Goal: Transaction & Acquisition: Purchase product/service

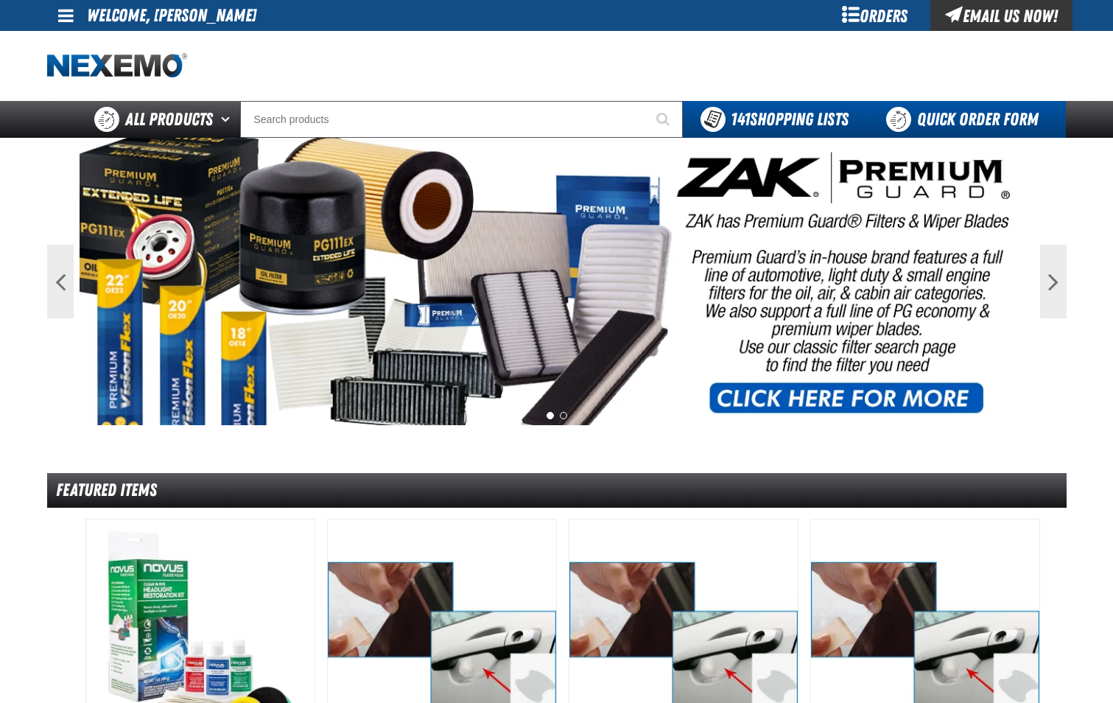
click at [958, 113] on link "Quick Order Form" at bounding box center [966, 119] width 200 height 37
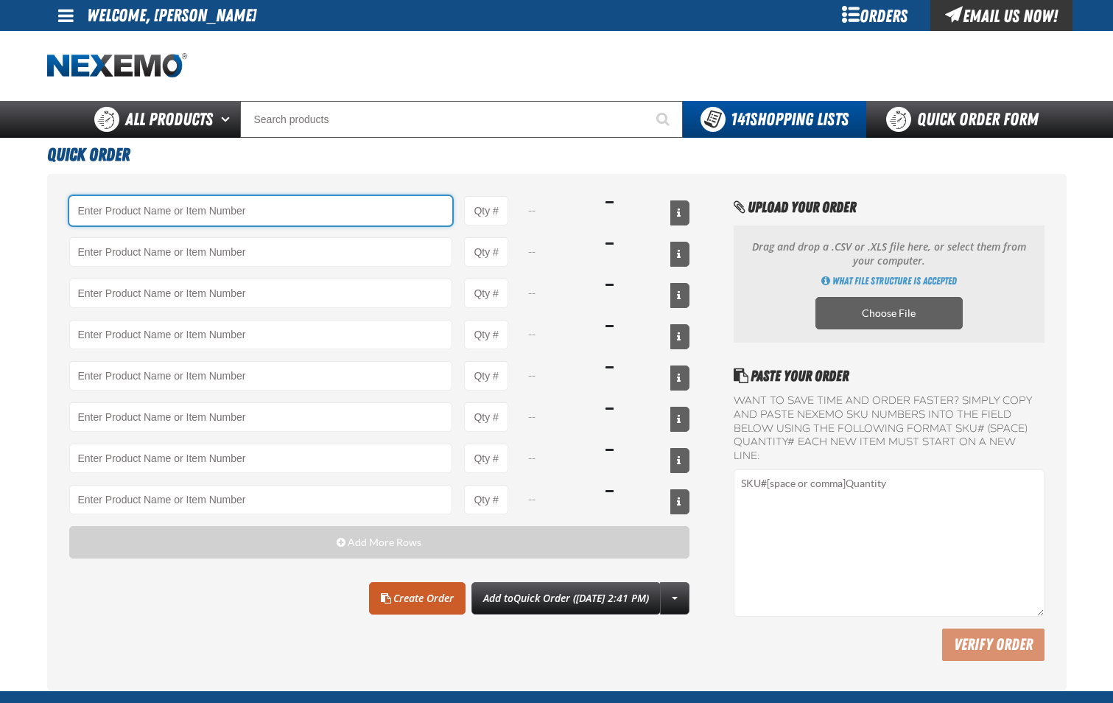
click at [157, 219] on input "Product" at bounding box center [261, 210] width 384 height 29
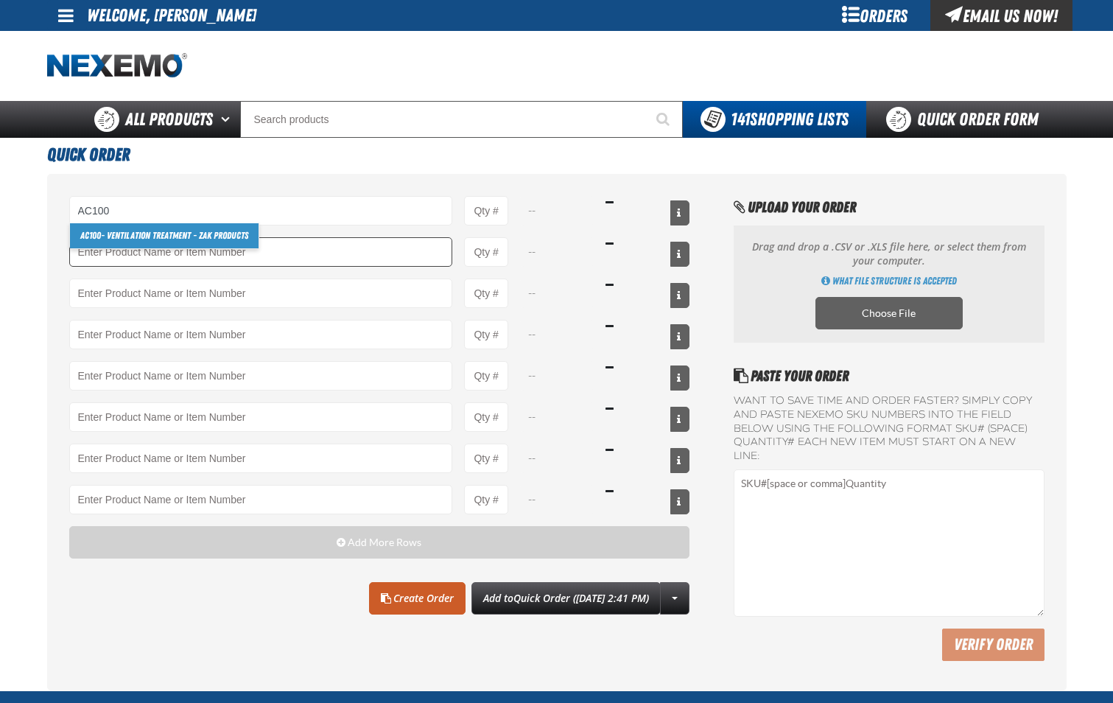
click at [161, 237] on link "AC100 - Ventilation Treatment - ZAK Products" at bounding box center [164, 235] width 189 height 25
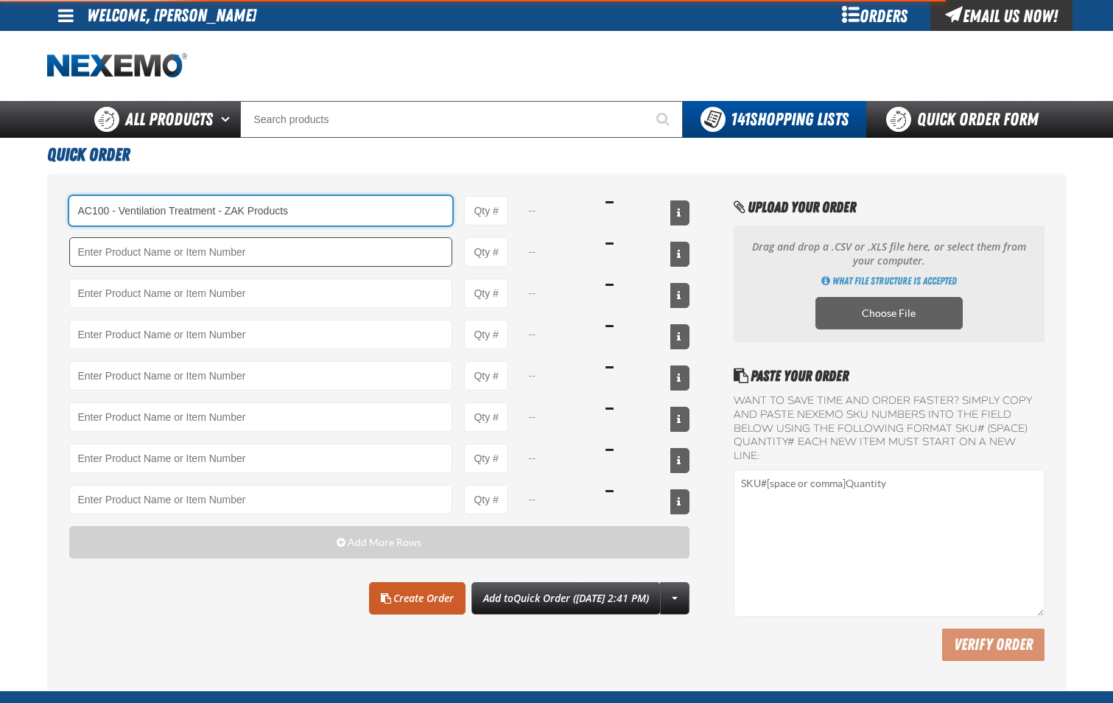
type input "AC100 - Ventilation Treatment - ZAK Products"
type input "1"
select select "can"
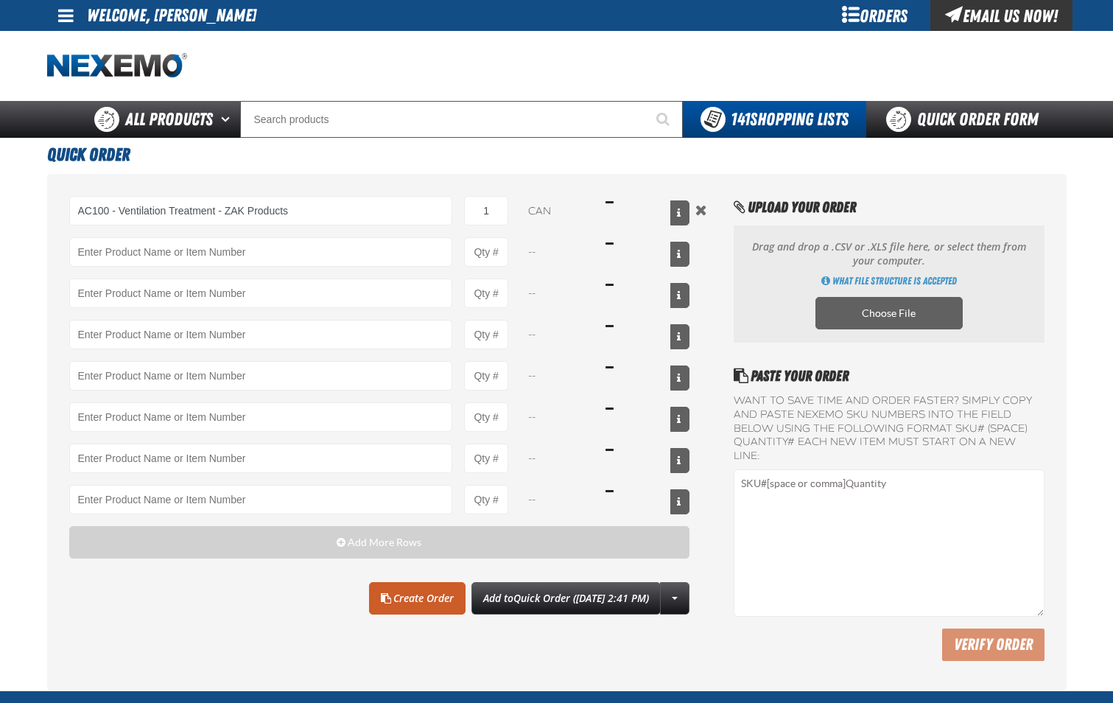
click at [498, 227] on div "AC100 - Ventilation Treatment - ZAK Products AC100 - Ventilation Treatment - ZA…" at bounding box center [379, 355] width 621 height 318
type input "AC100 - Ventilation Treatment - ZAK Products"
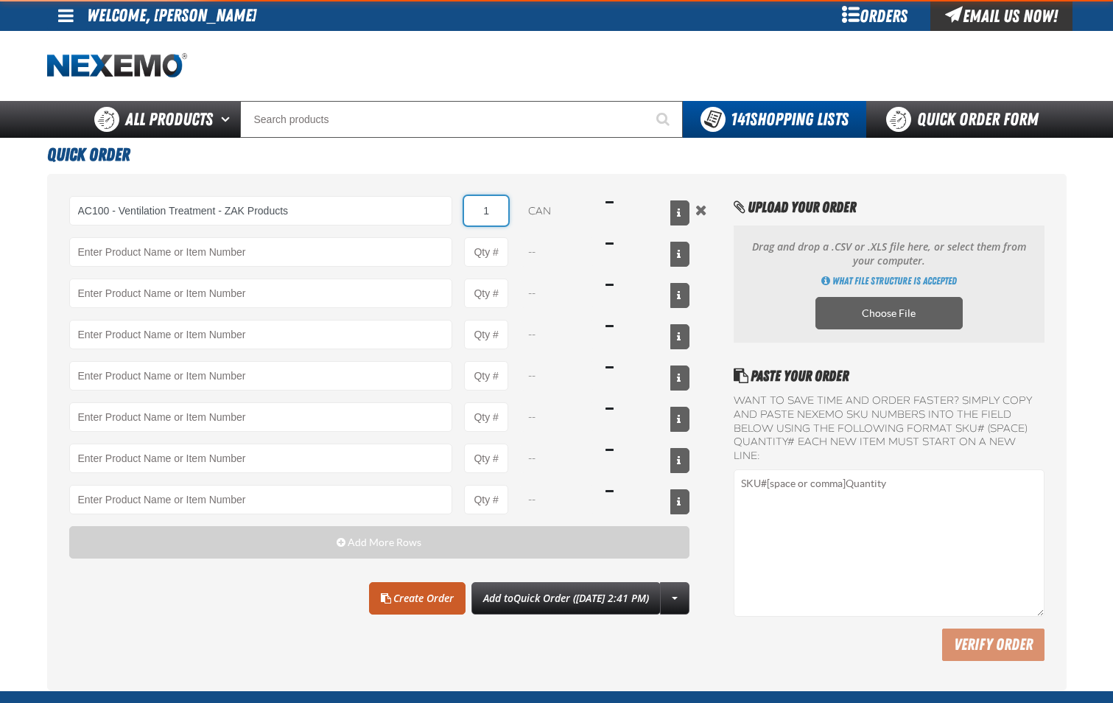
click at [497, 220] on input "1" at bounding box center [486, 210] width 44 height 29
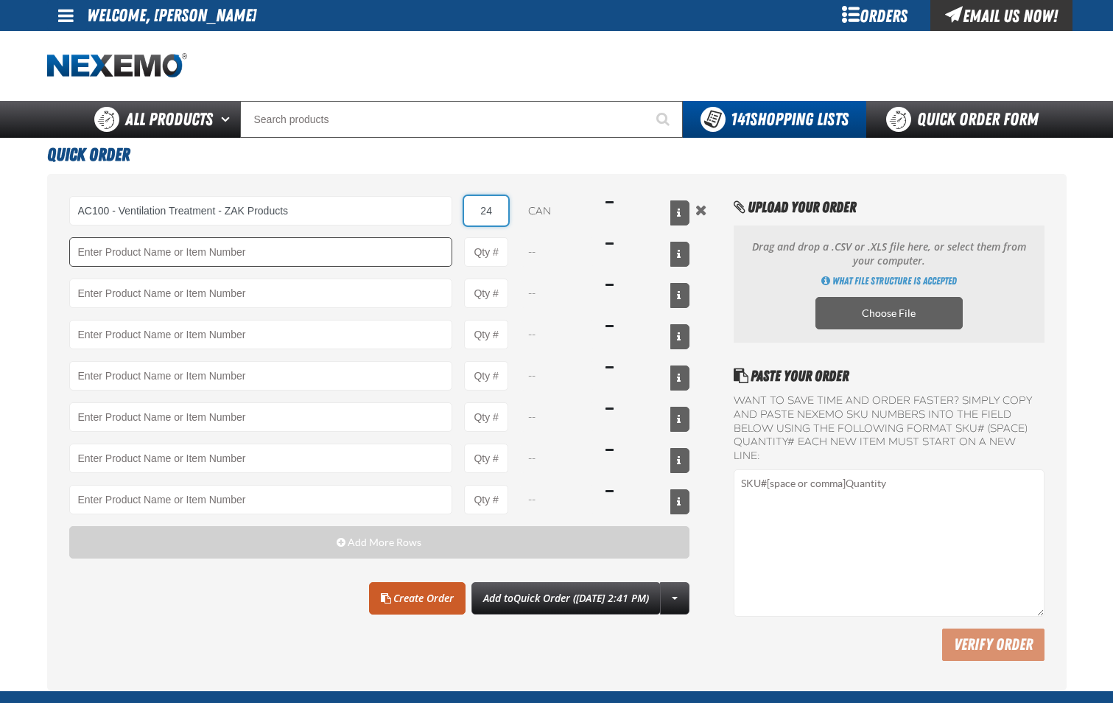
type input "24"
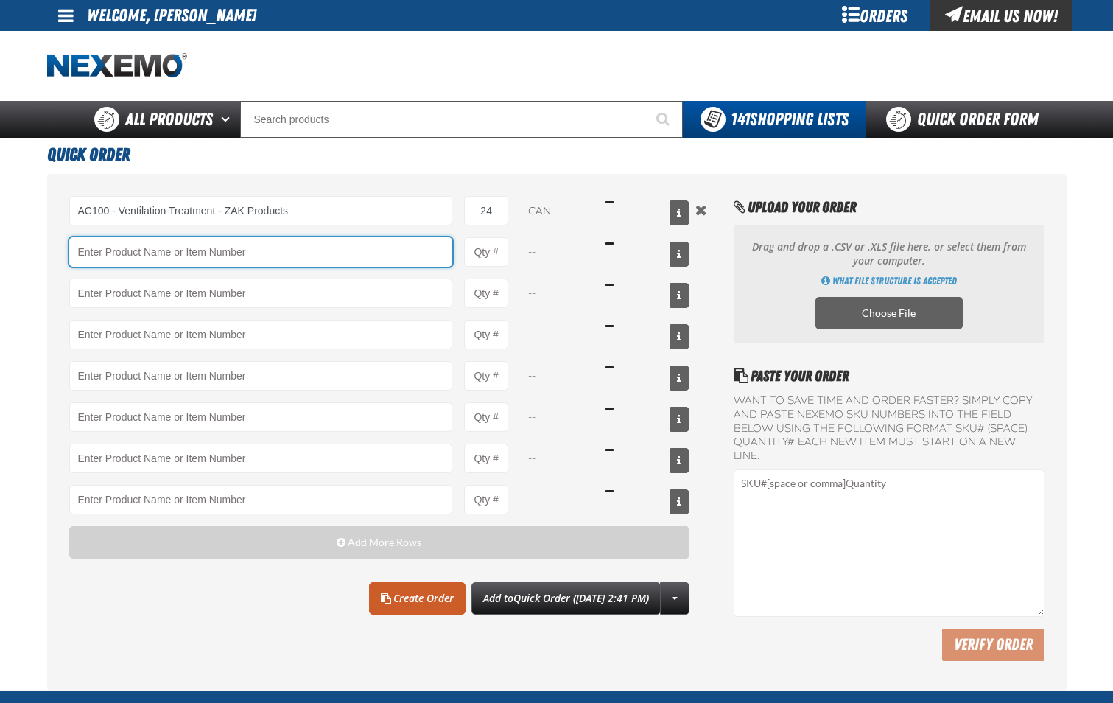
click at [415, 258] on input "Product" at bounding box center [261, 251] width 384 height 29
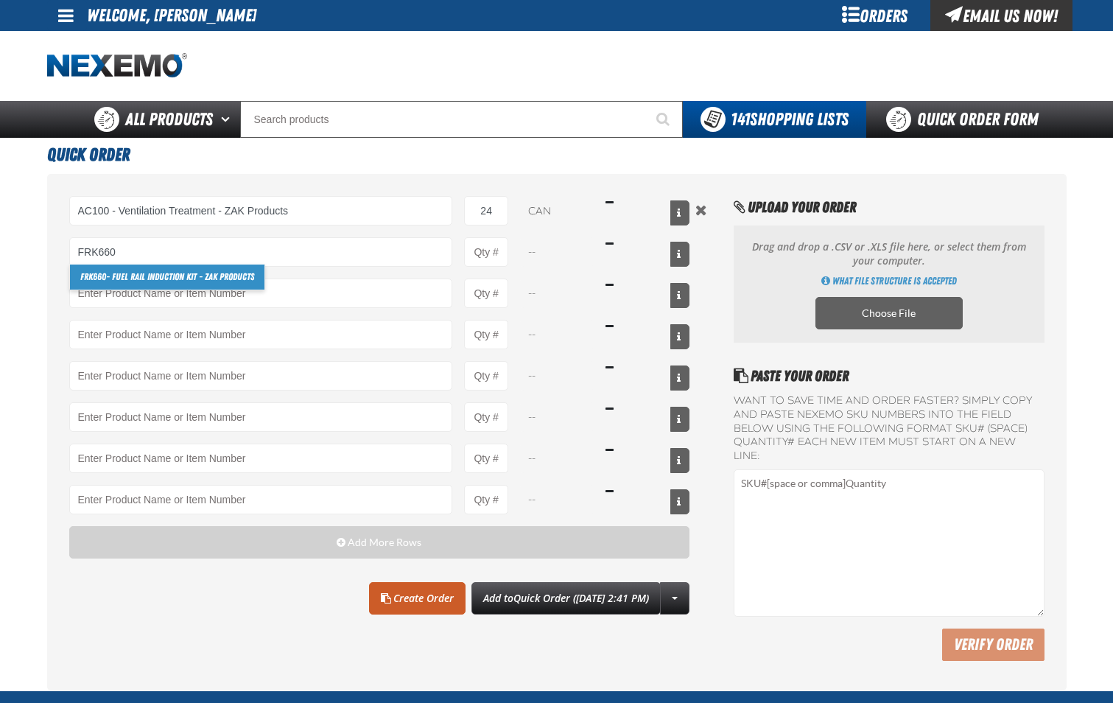
click at [249, 273] on link "FRK660 - Fuel Rail Induction Kit - ZAK Products" at bounding box center [167, 276] width 194 height 25
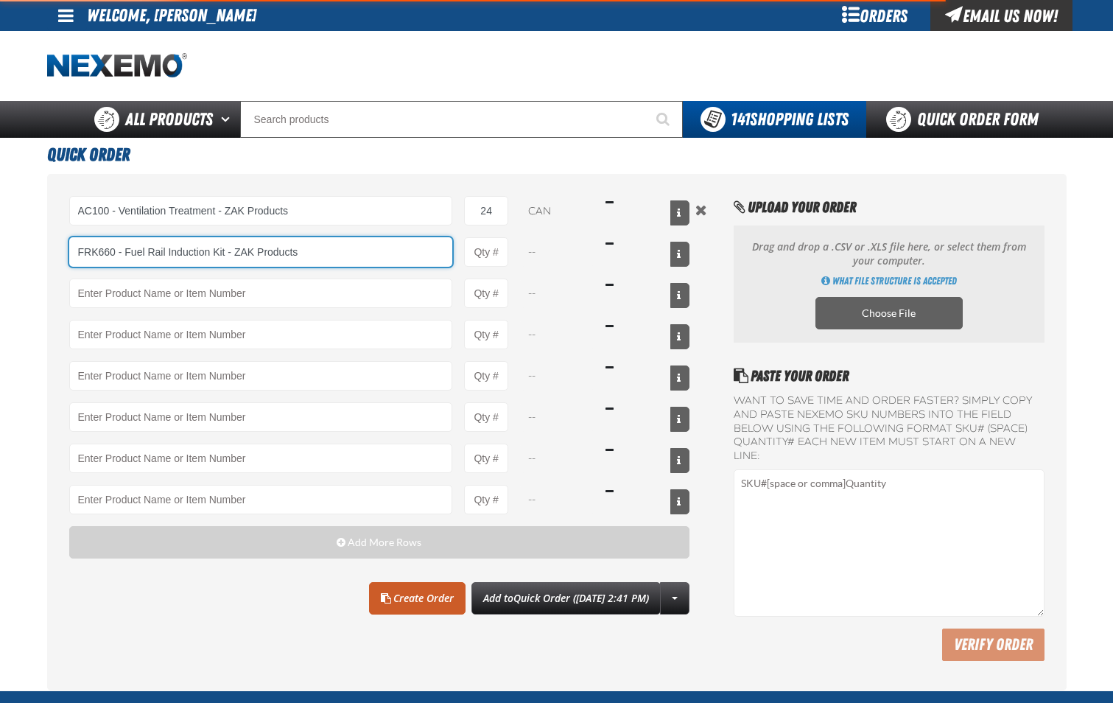
type input "FRK660 - Fuel Rail Induction Kit - ZAK Products"
type input "1"
select select "kit"
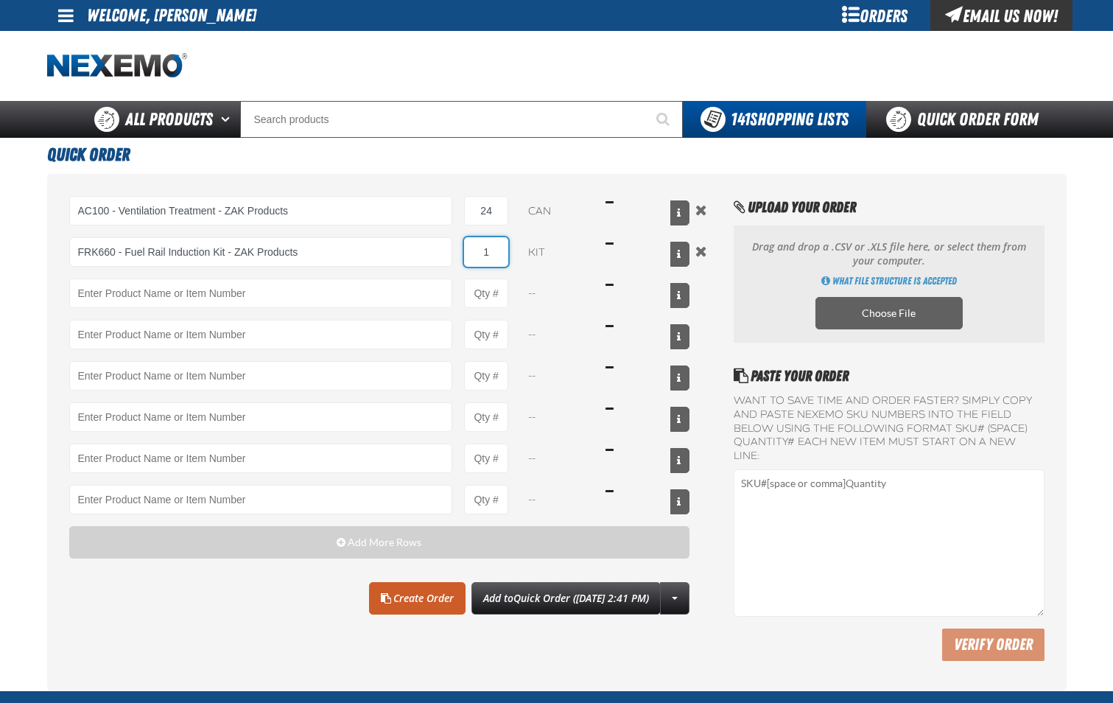
click at [496, 251] on input "1" at bounding box center [486, 251] width 44 height 29
type input "FRK660 - Fuel Rail Induction Kit - ZAK Products"
type input "12"
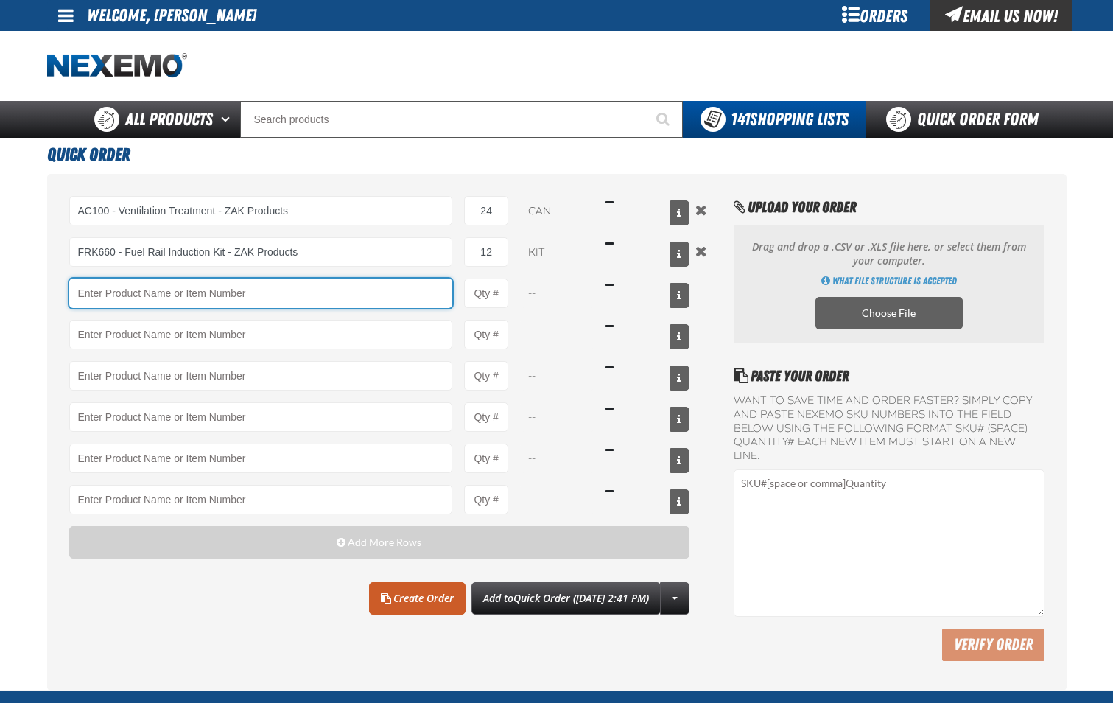
click at [417, 298] on input "Product" at bounding box center [261, 292] width 384 height 29
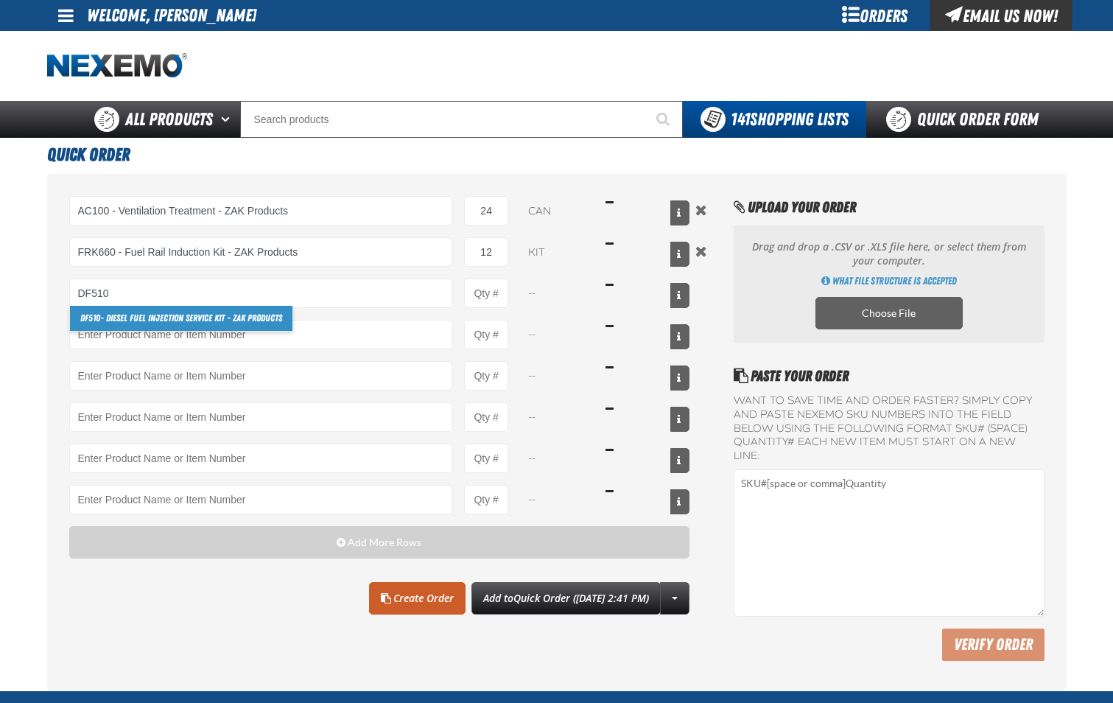
click at [269, 322] on link "DF510 - Diesel Fuel Injection Service Kit - ZAK Products" at bounding box center [181, 318] width 222 height 25
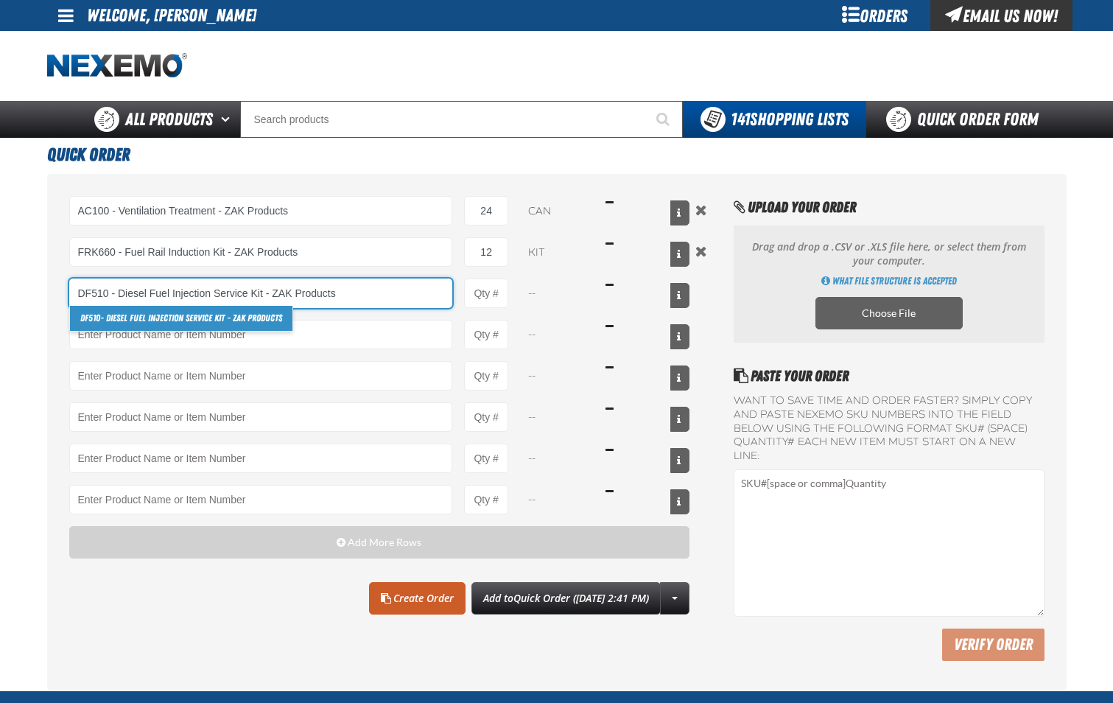
type input "DF510 - Diesel Fuel Injection Service Kit - ZAK Products"
type input "1"
select select "kit"
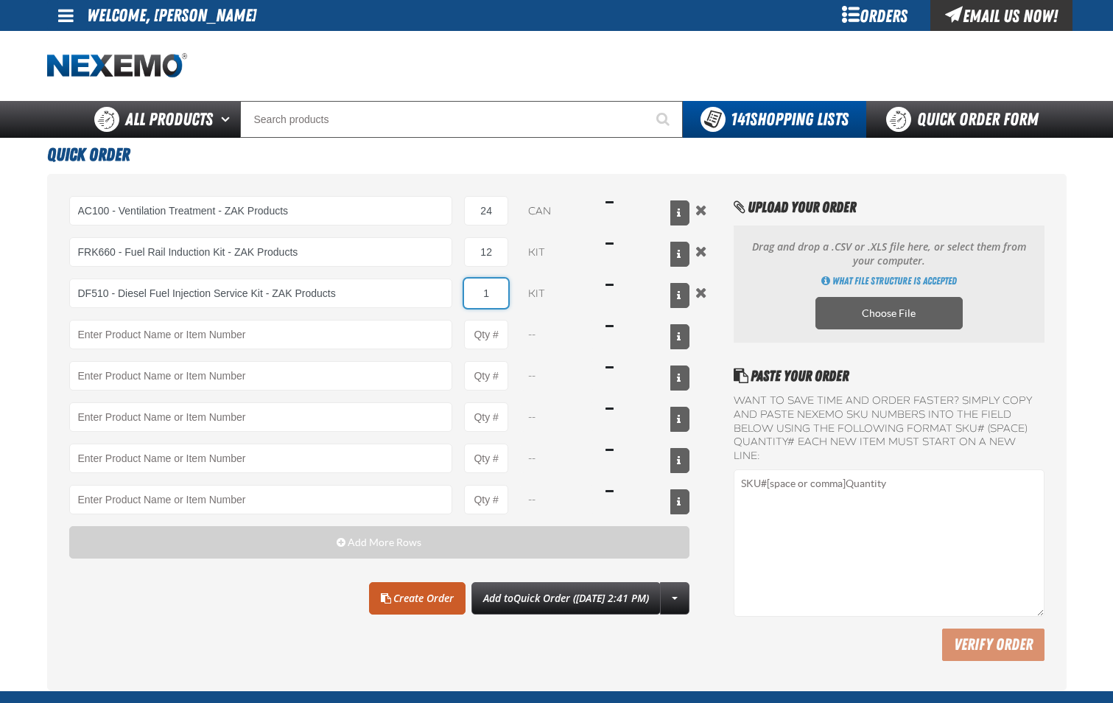
click at [497, 298] on input "1" at bounding box center [486, 292] width 44 height 29
type input "DF510 - Diesel Fuel Injection Service Kit - ZAK Products"
type input "12"
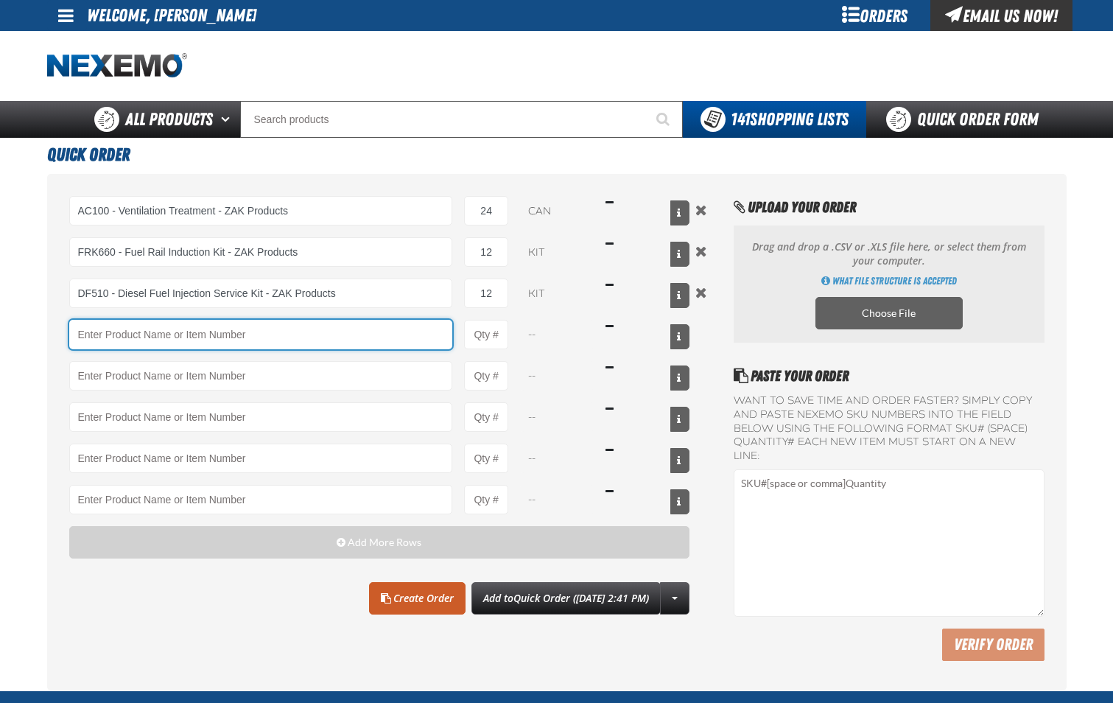
click at [410, 341] on input "Product" at bounding box center [261, 334] width 384 height 29
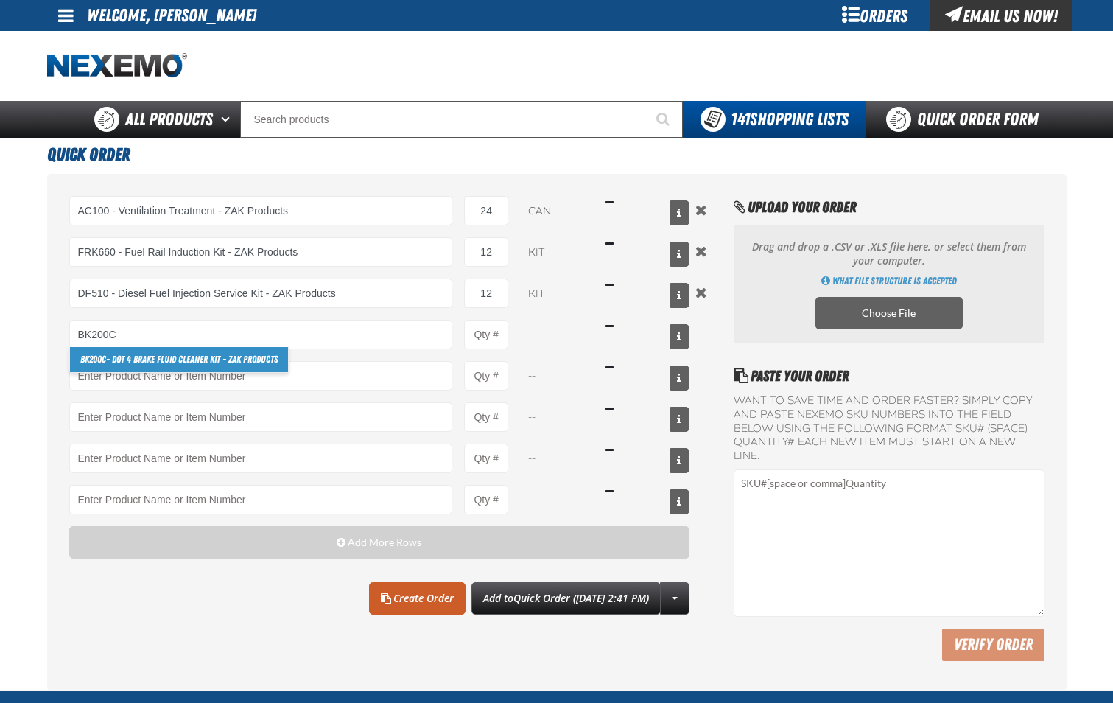
click at [274, 362] on link "BK200C - DOT 4 Brake Fluid Cleaner Kit - ZAK Products" at bounding box center [179, 359] width 218 height 25
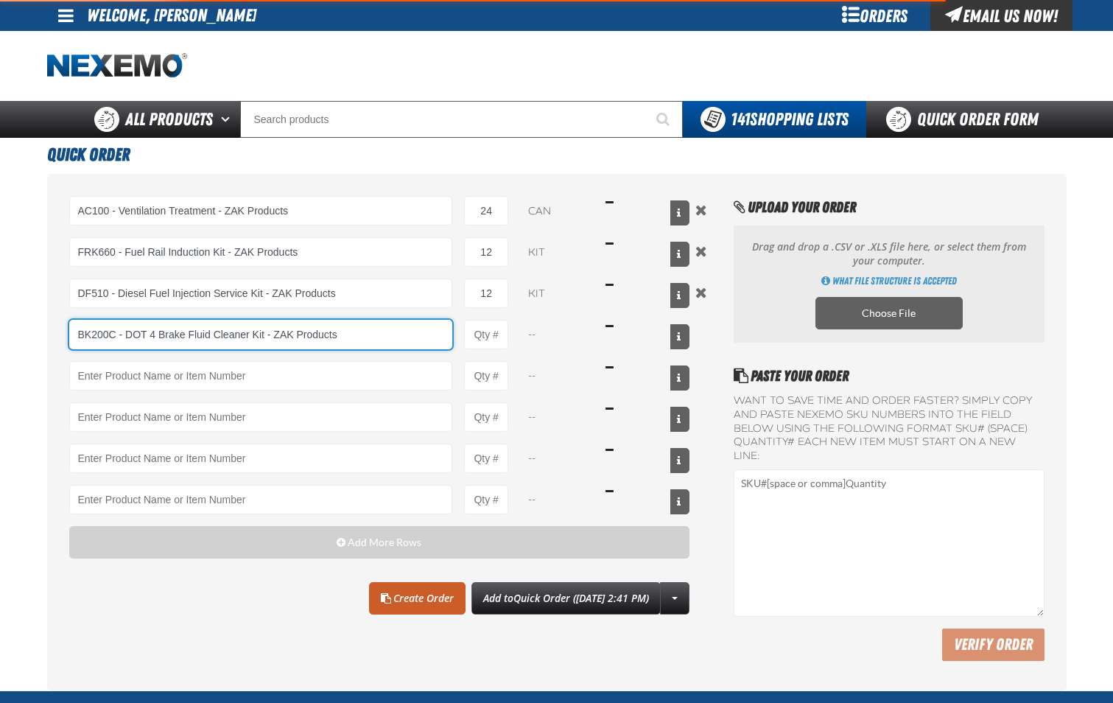
type input "BK200C - DOT 4 Brake Fluid Cleaner Kit - ZAK Products"
type input "1"
select select "kit"
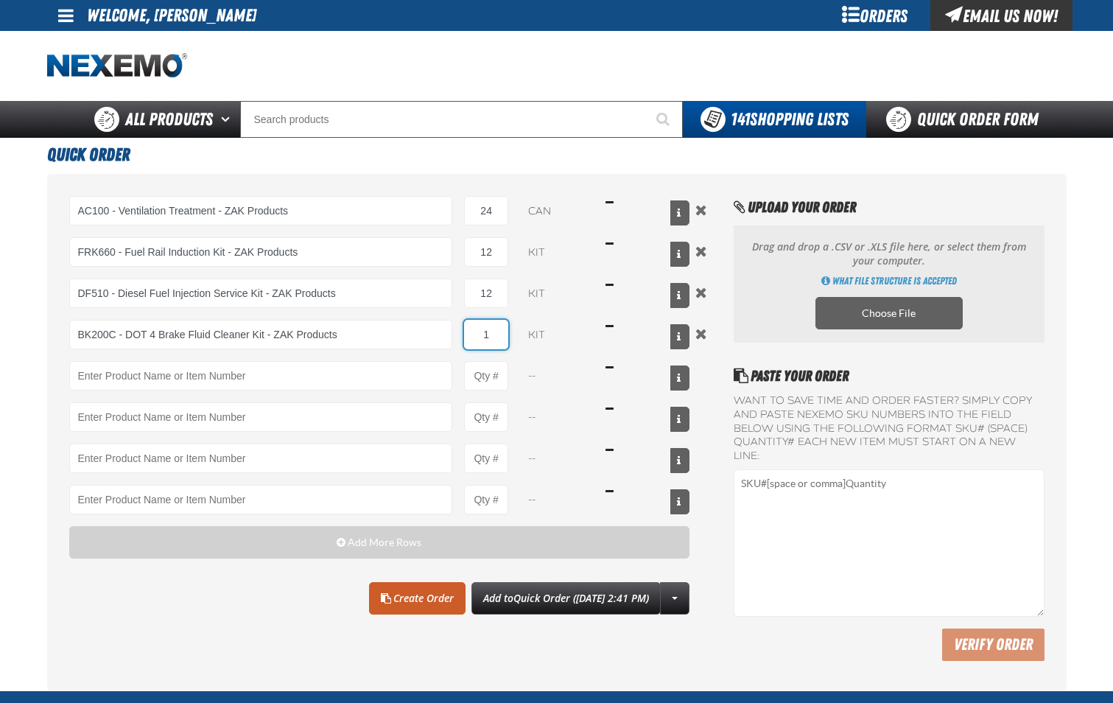
click at [494, 337] on input "1" at bounding box center [486, 334] width 44 height 29
type input "BK200C - DOT 4 Brake Fluid Cleaner Kit - ZAK Products"
type input "12"
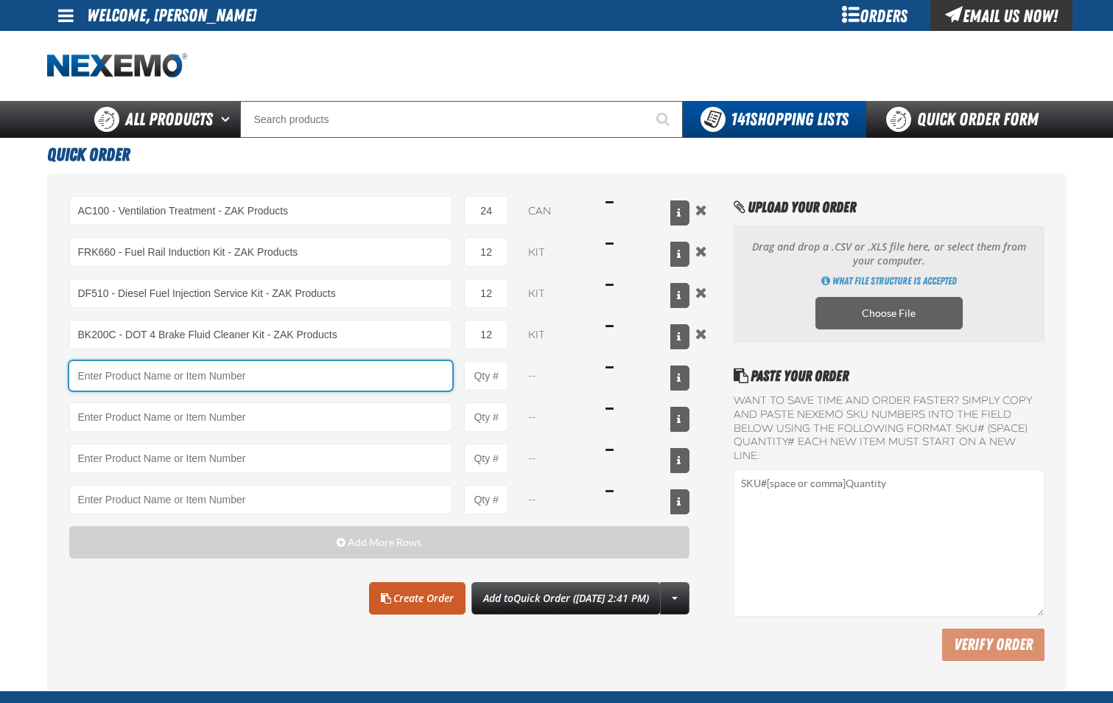
click at [388, 382] on input "Product" at bounding box center [261, 375] width 384 height 29
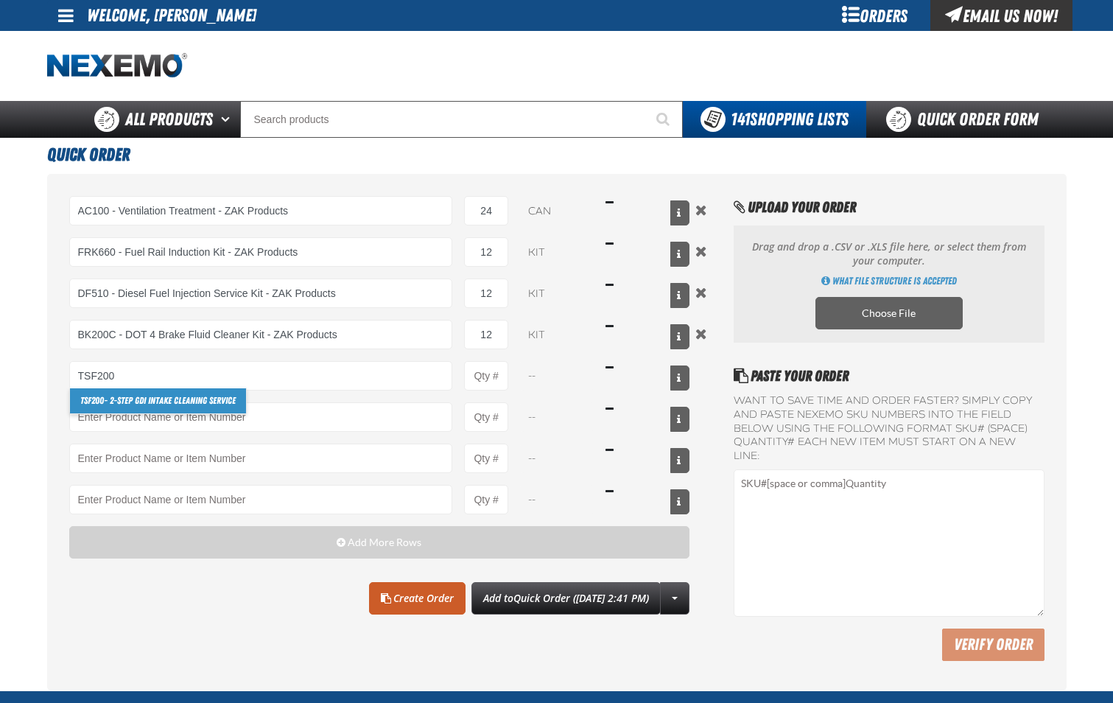
click at [185, 402] on link "TSF200 - 2-Step GDI Intake Cleaning Service" at bounding box center [158, 400] width 176 height 25
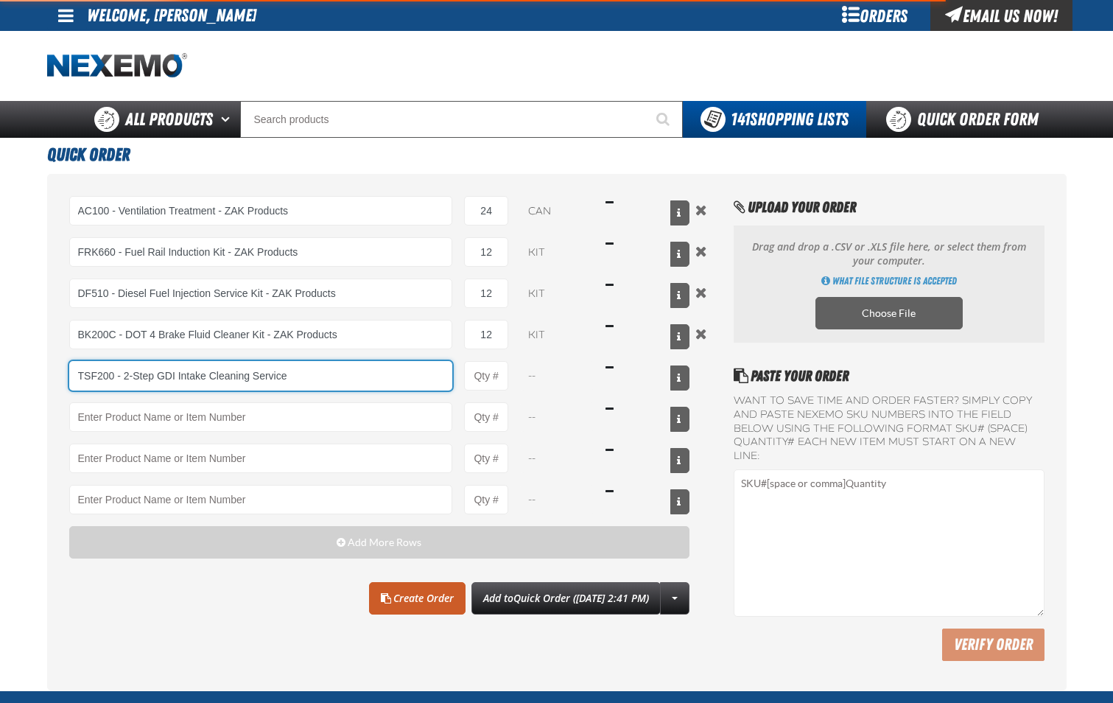
type input "TSF200 - 2-Step GDI Intake Cleaning Service"
type input "1"
select select "kit"
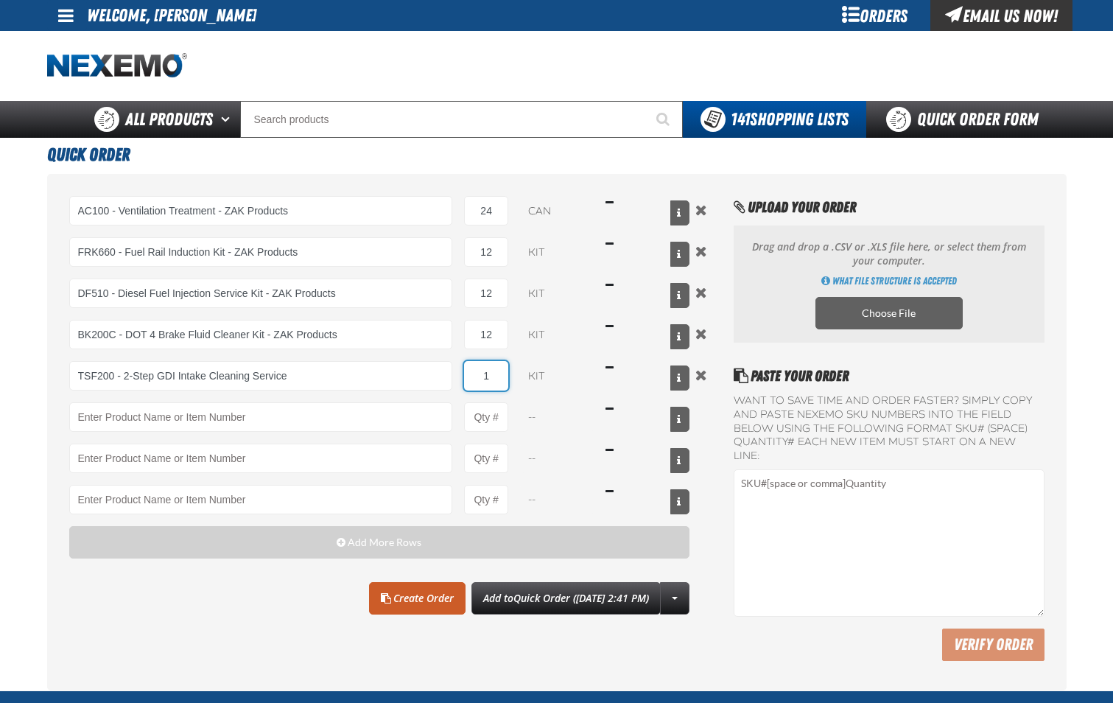
click at [502, 390] on input "1" at bounding box center [486, 375] width 44 height 29
type input "TSF200 - 2-Step GDI Intake Cleaning Service"
type input "6"
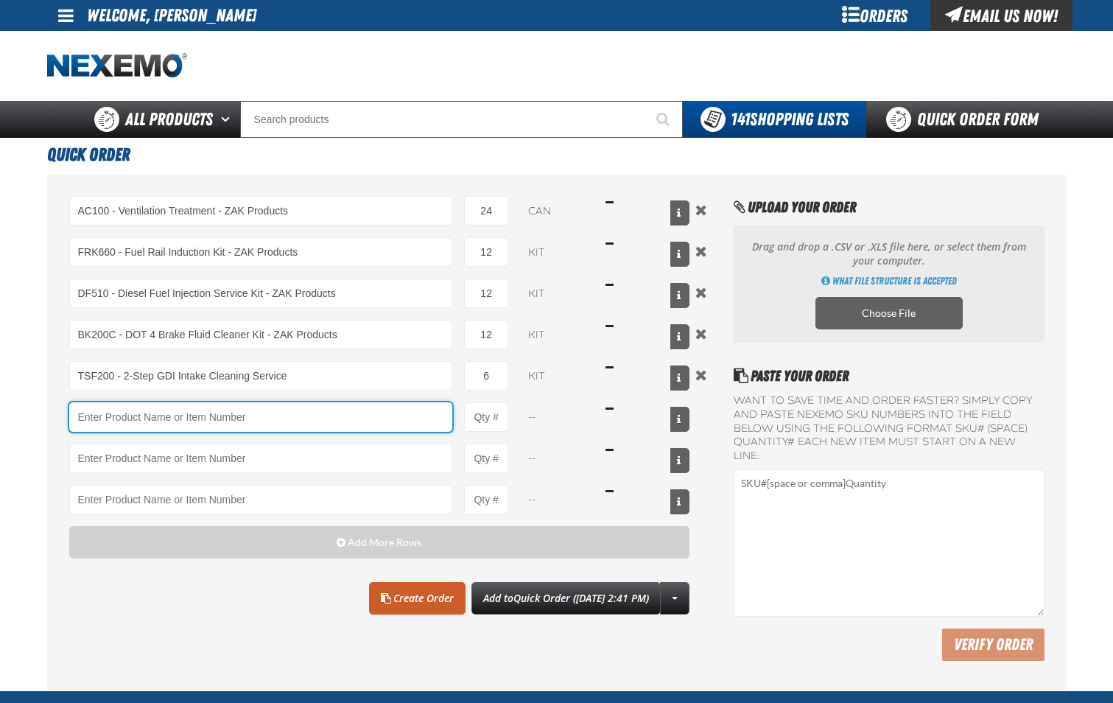
click at [343, 418] on input "Product" at bounding box center [261, 416] width 384 height 29
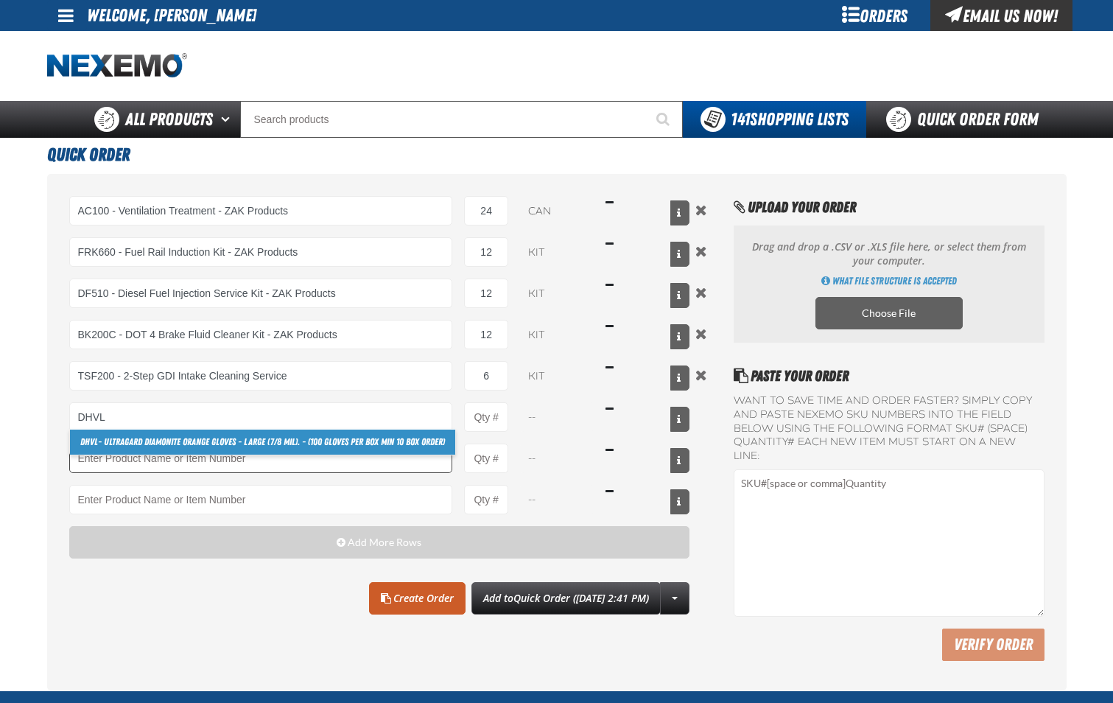
click at [345, 448] on link "DHVL - Ultragard Diamonite Orange Gloves - Large (7/8 mil). - (100 gloves per b…" at bounding box center [262, 442] width 385 height 25
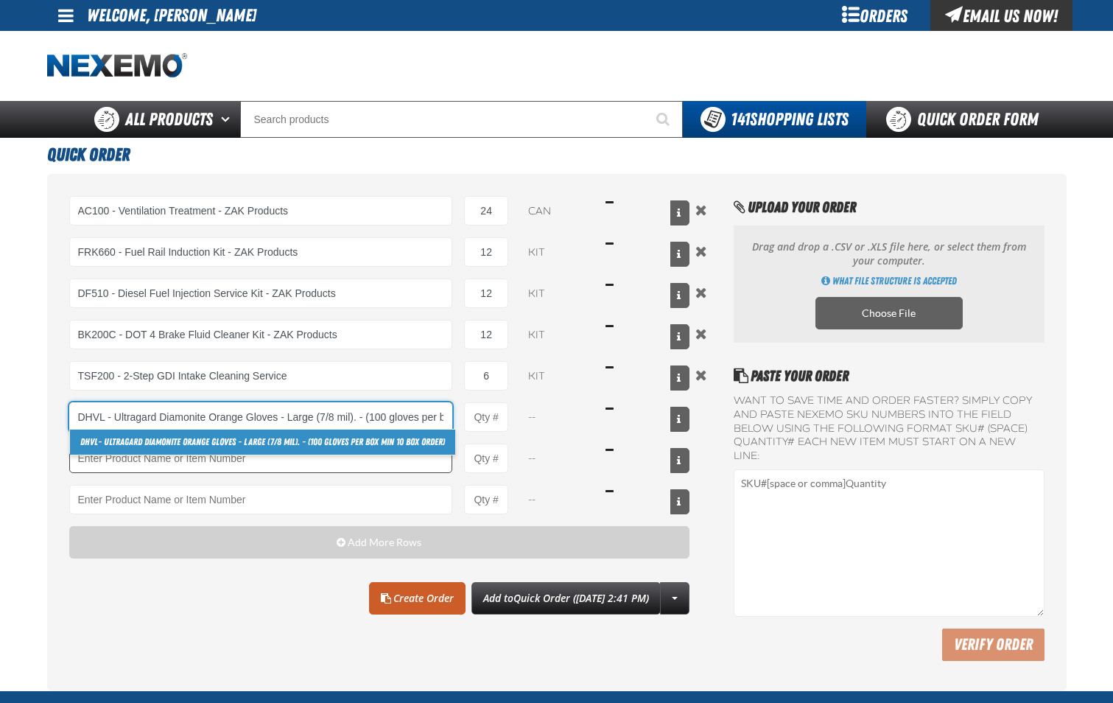
scroll to position [0, 99]
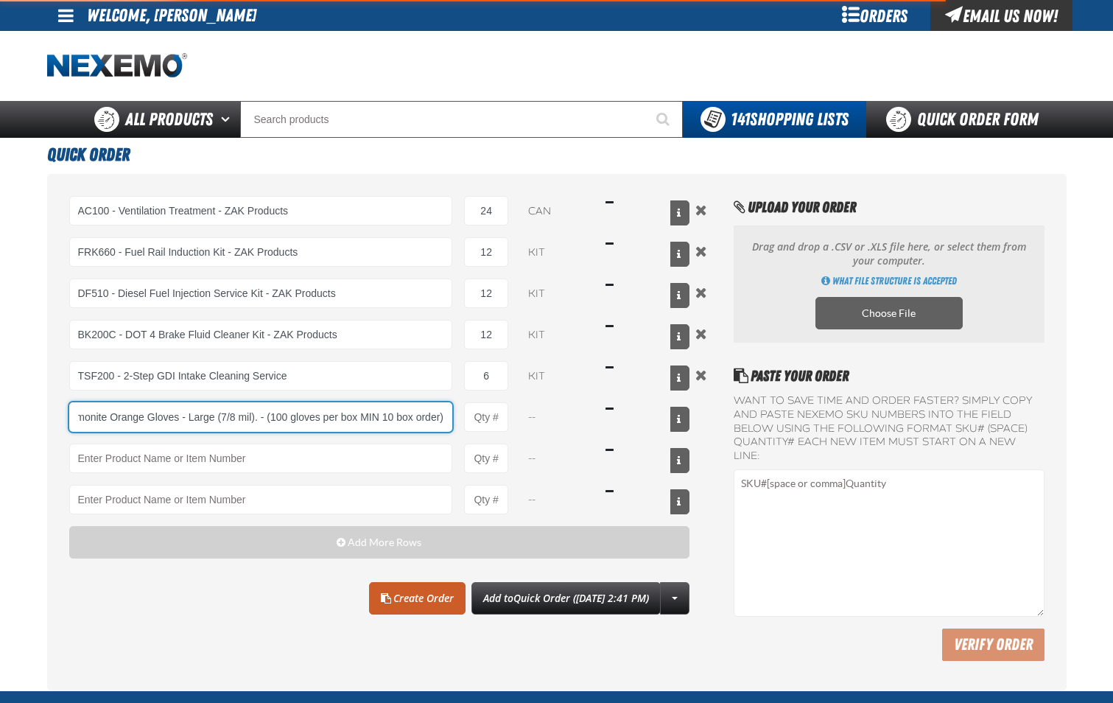
type input "DHVL - Ultragard Diamonite Orange Gloves - Large (7/8 mil). - (100 gloves per b…"
type input "1"
select select "box"
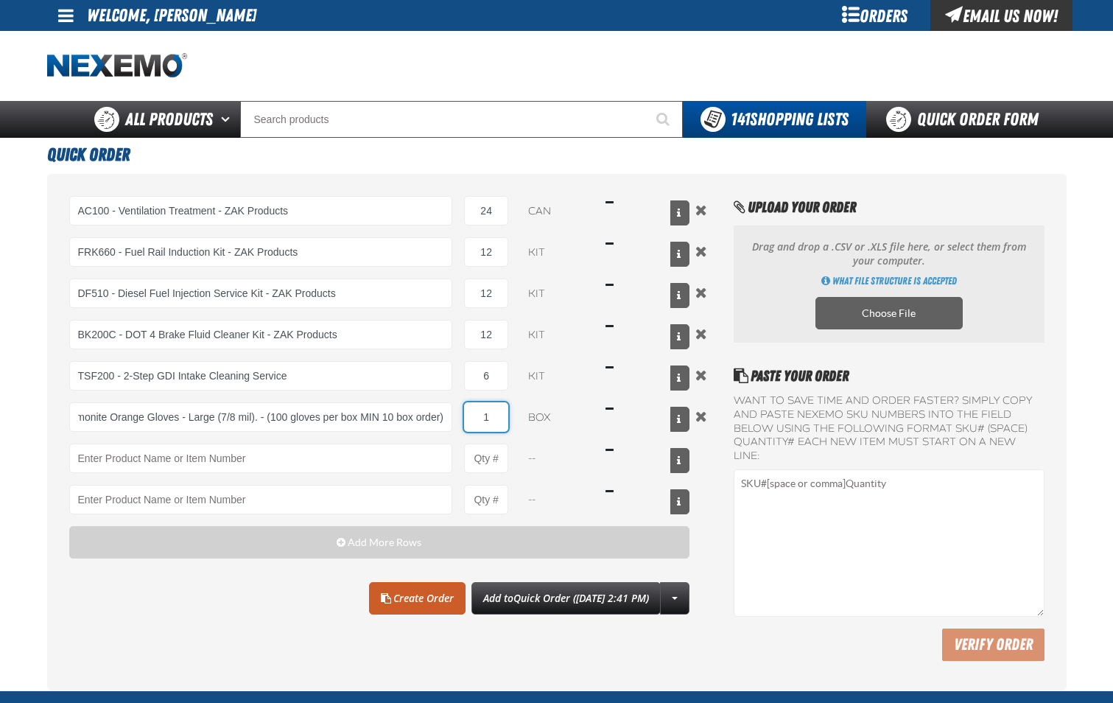
scroll to position [0, 0]
click at [495, 423] on input "1" at bounding box center [486, 416] width 44 height 29
type input "DHVL - Ultragard Diamonite Orange Gloves - Large (7/8 mil). - (100 gloves per b…"
type input "30"
click at [369, 600] on link "Create Order" at bounding box center [417, 598] width 97 height 32
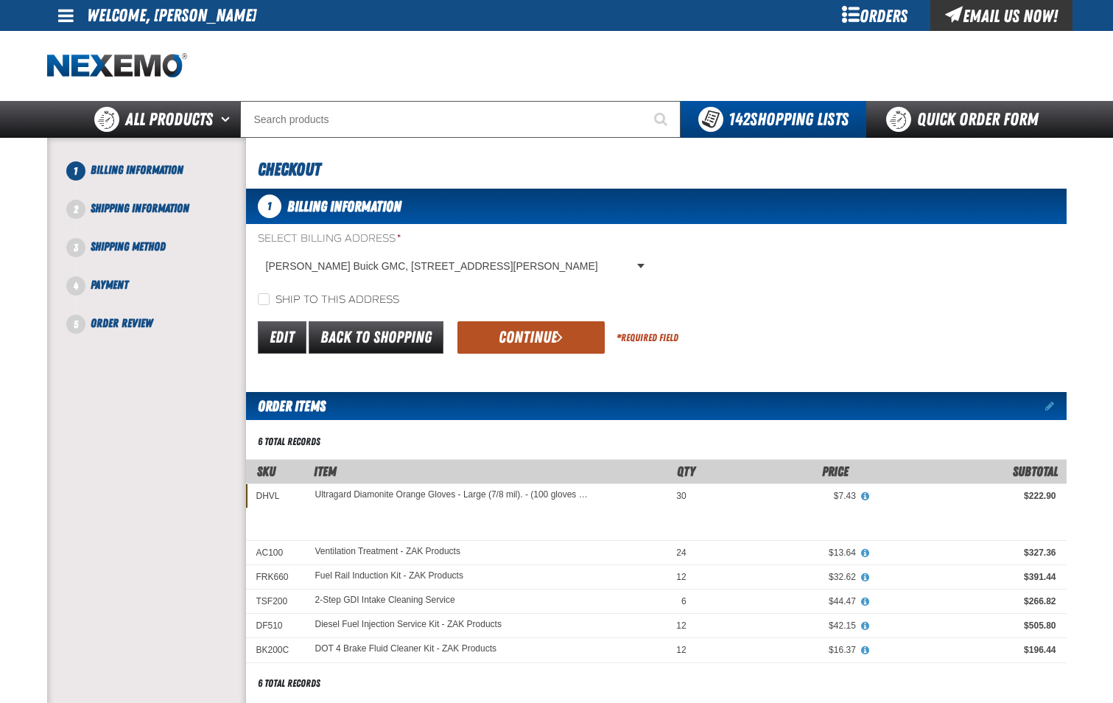
click at [551, 337] on button "Continue" at bounding box center [530, 337] width 147 height 32
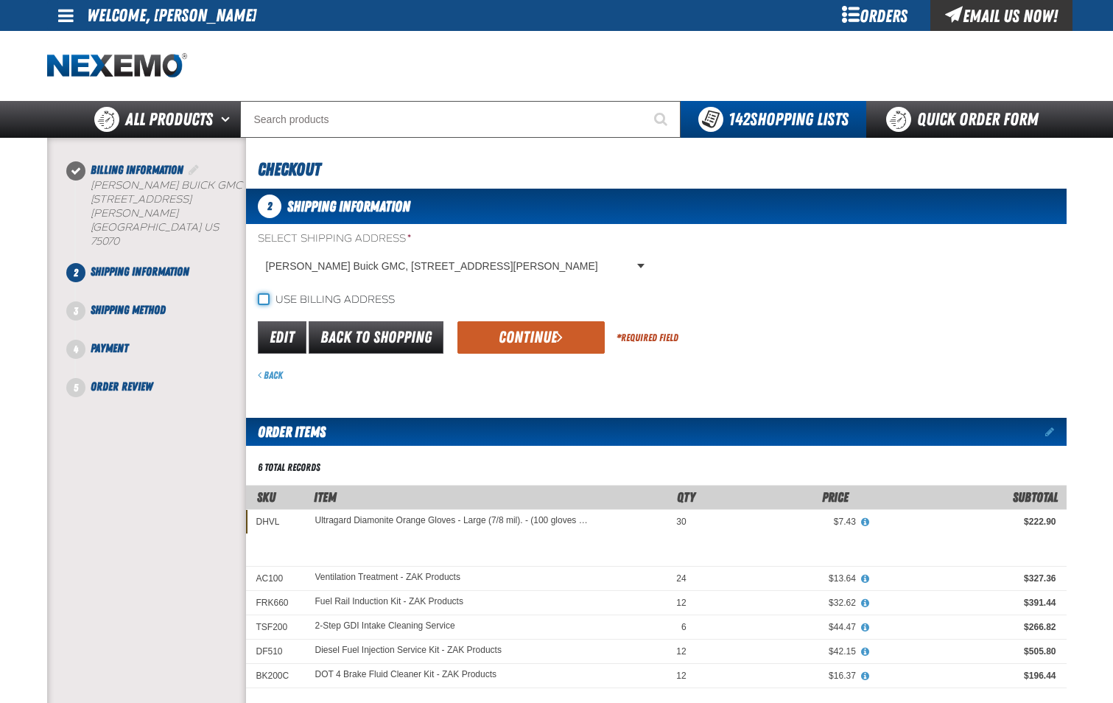
click at [264, 296] on input "Use billing address" at bounding box center [264, 299] width 12 height 12
checkbox input "true"
click at [526, 334] on button "Continue" at bounding box center [530, 337] width 147 height 32
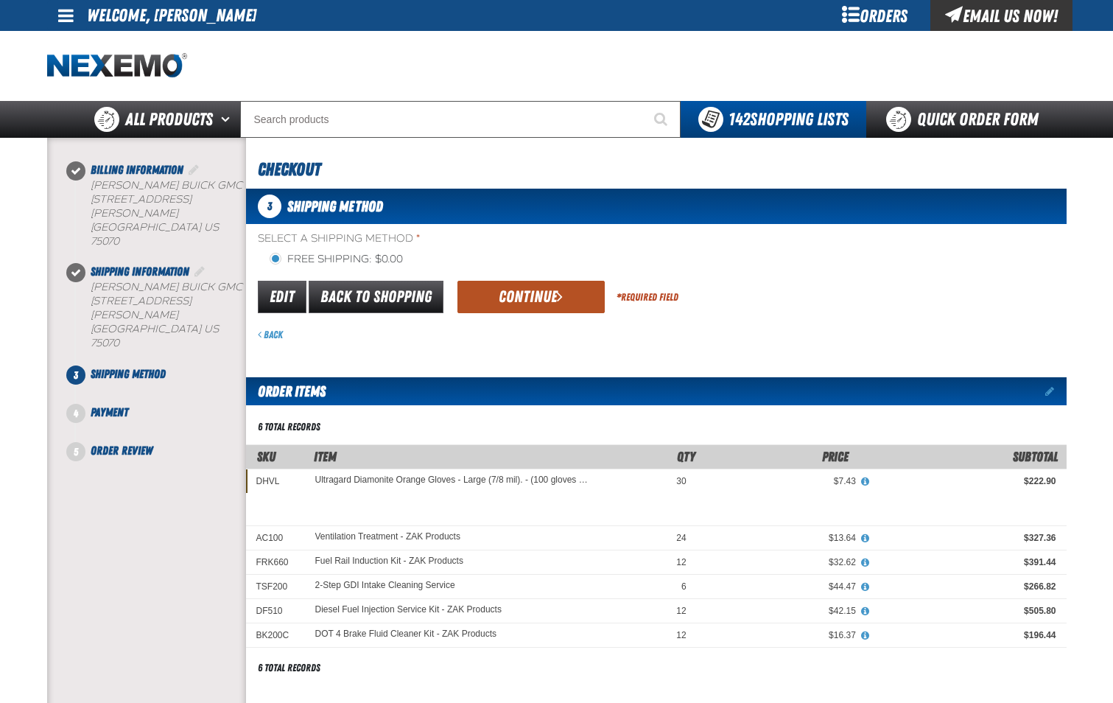
click at [519, 297] on button "Continue" at bounding box center [530, 297] width 147 height 32
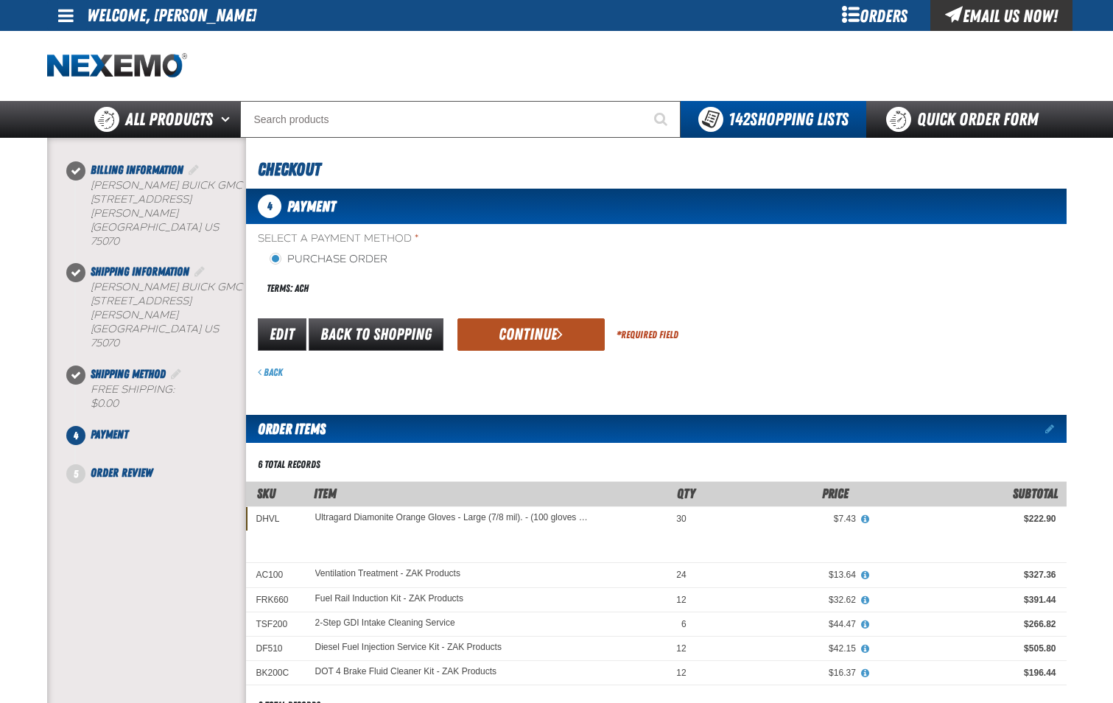
click at [517, 329] on button "Continue" at bounding box center [530, 334] width 147 height 32
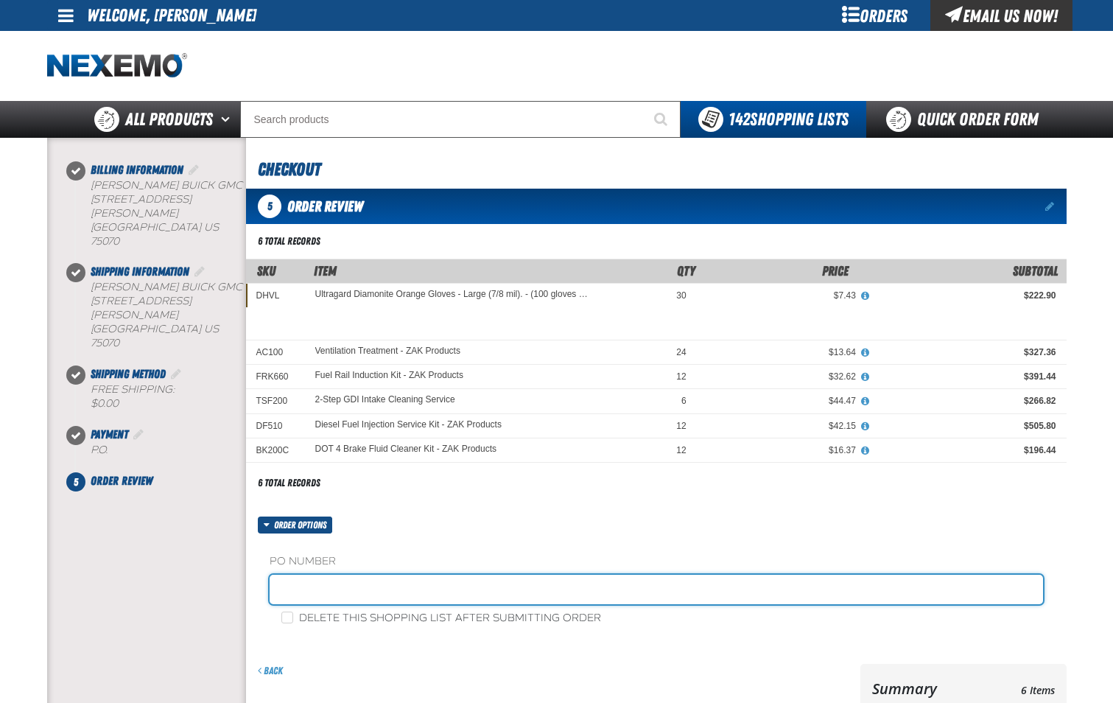
click at [443, 591] on input "text" at bounding box center [657, 589] width 774 height 29
type input "PARTS-JL"
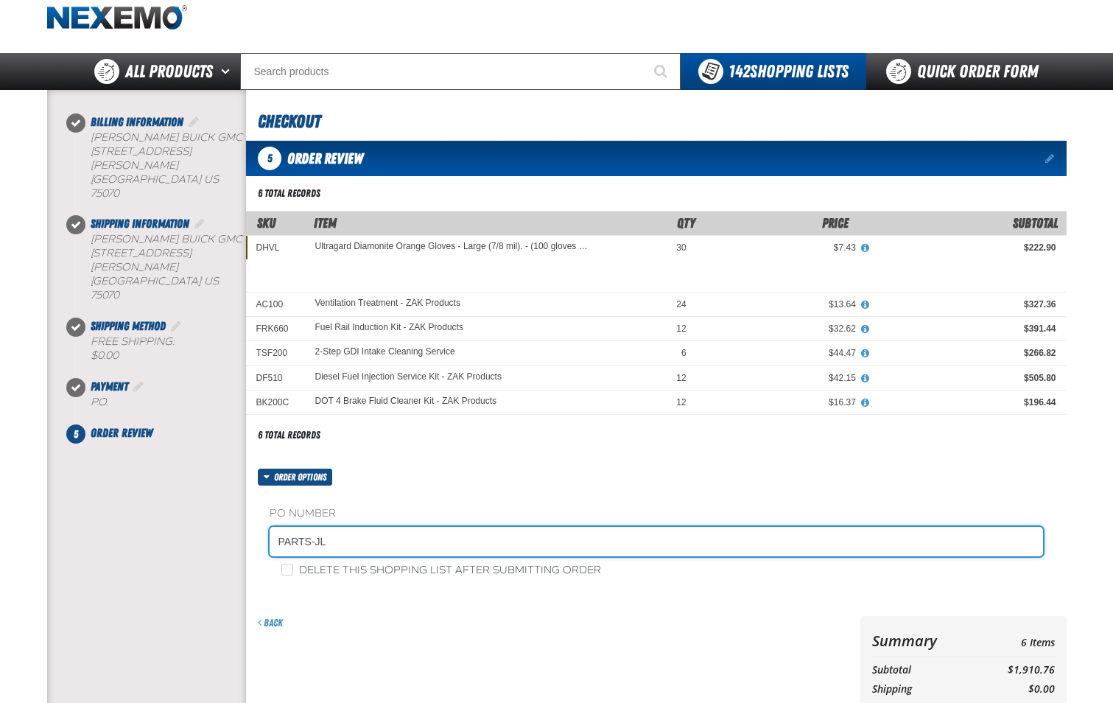
scroll to position [147, 0]
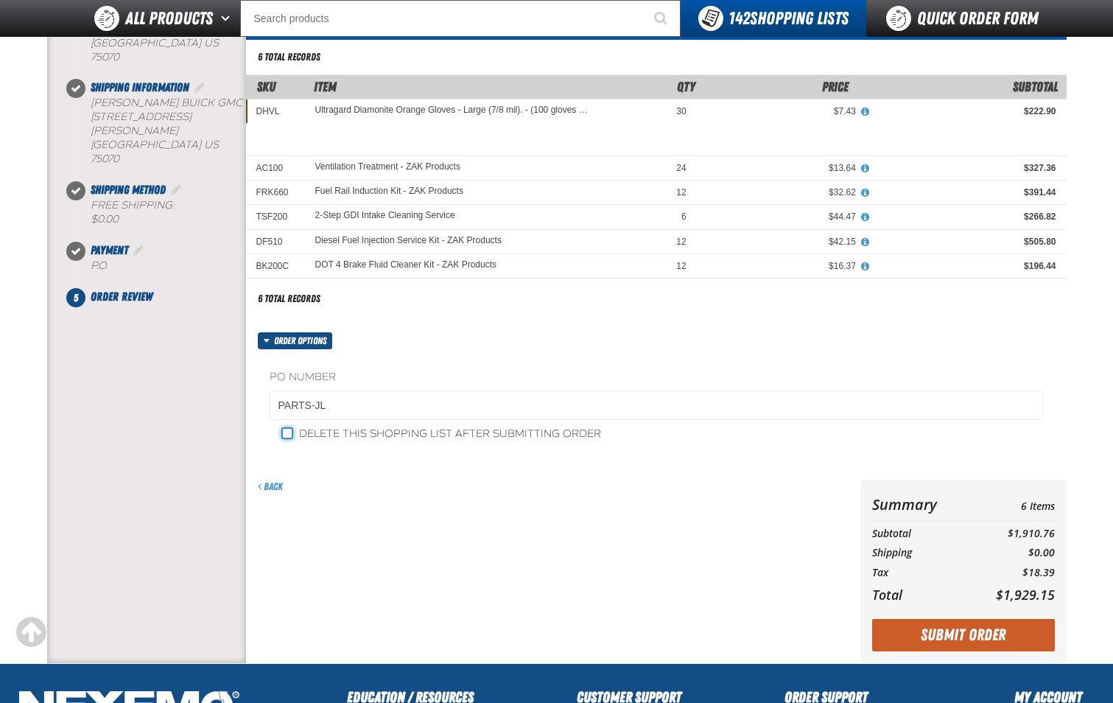
click at [290, 435] on input "Delete this shopping list after submitting order" at bounding box center [287, 433] width 12 height 12
checkbox input "true"
click at [970, 635] on button "Submit Order" at bounding box center [963, 635] width 183 height 32
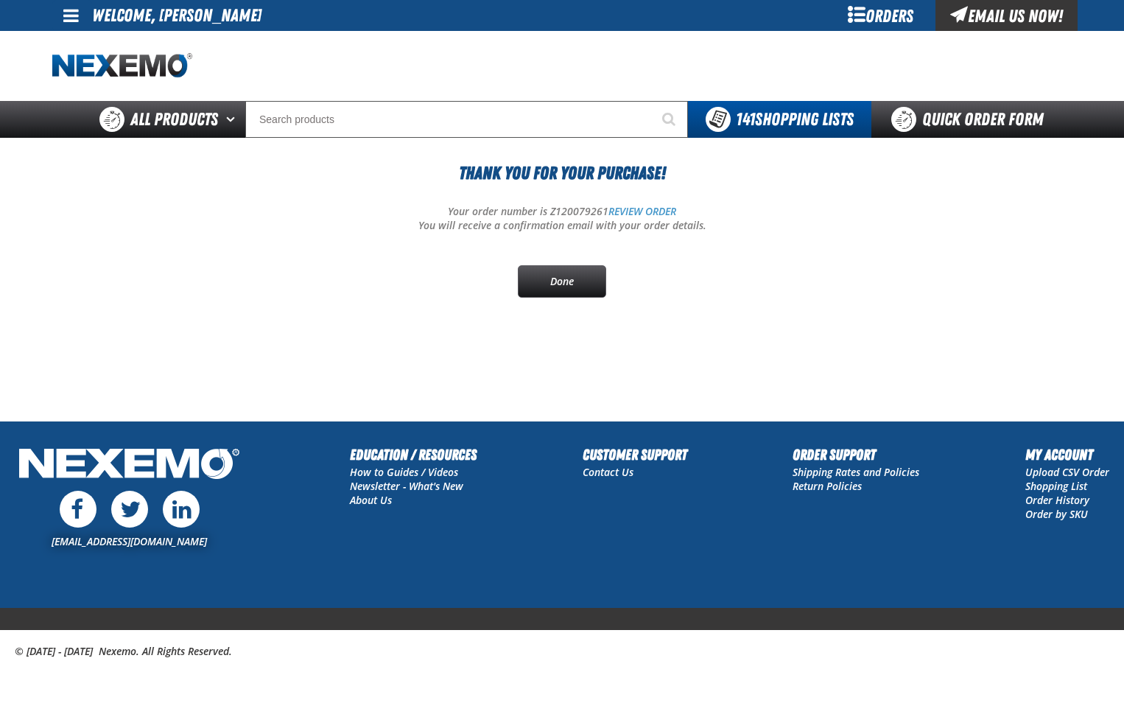
drag, startPoint x: 883, startPoint y: 334, endPoint x: 1042, endPoint y: 177, distance: 224.5
click at [883, 334] on section "Thank You For Your Purchase! Your order number is Z120079261 REVIEW ORDER You w…" at bounding box center [562, 243] width 1020 height 211
